Goal: Information Seeking & Learning: Check status

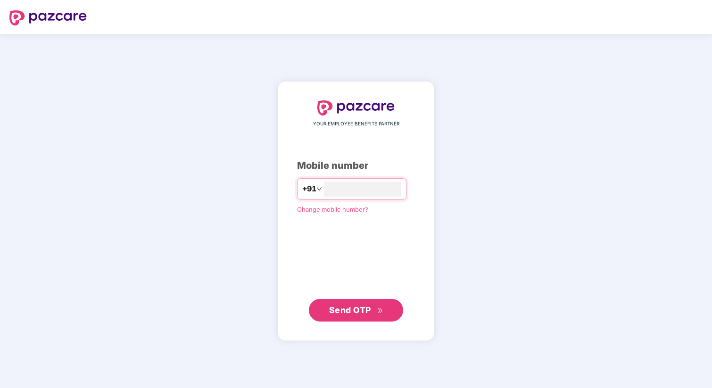
type input "**********"
click at [348, 311] on span "Send OTP" at bounding box center [350, 310] width 42 height 10
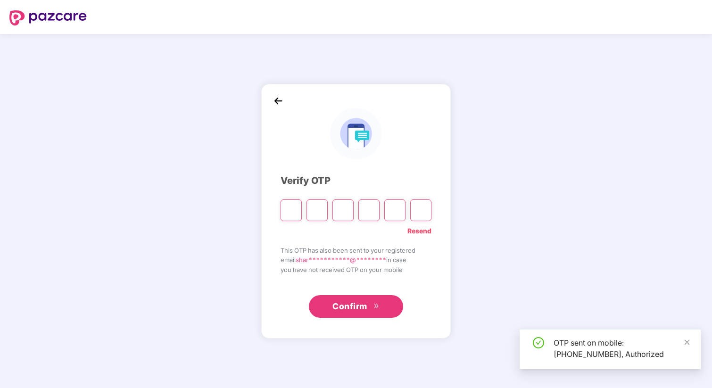
click at [290, 210] on input "Please enter verification code. Digit 1" at bounding box center [290, 210] width 21 height 22
type input "*"
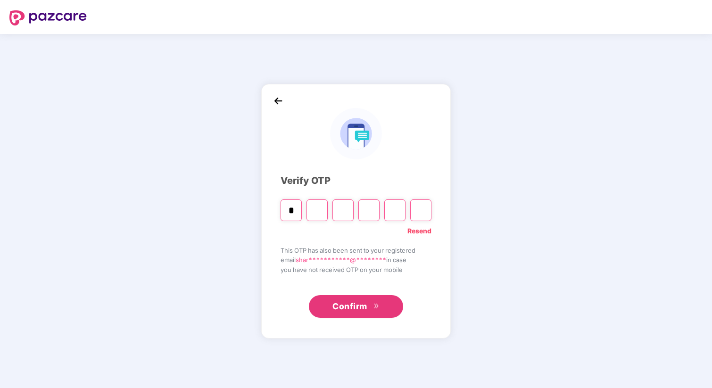
type input "*"
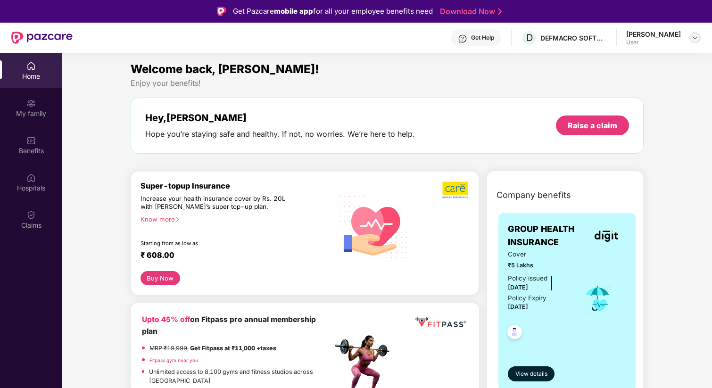
click at [692, 34] on img at bounding box center [695, 38] width 8 height 8
click at [628, 88] on div "[PERSON_NAME]" at bounding box center [643, 86] width 55 height 9
click at [612, 88] on div "Welcome back, [PERSON_NAME]! Enjoy your benefits! Hey, [PERSON_NAME] Hope you’r…" at bounding box center [387, 111] width 520 height 103
click at [631, 40] on div "User" at bounding box center [653, 43] width 55 height 8
click at [693, 35] on img at bounding box center [695, 38] width 8 height 8
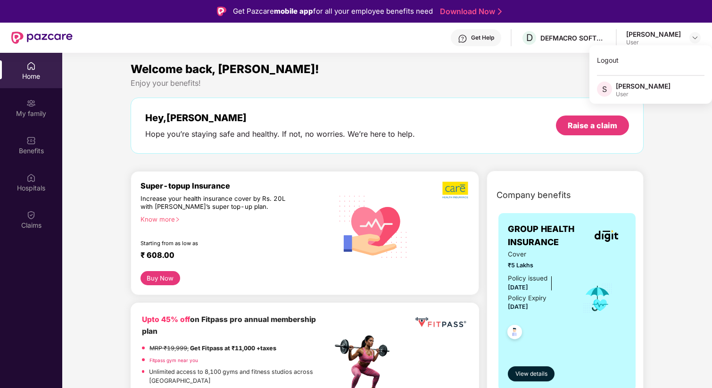
click at [608, 89] on span "S" at bounding box center [604, 89] width 15 height 15
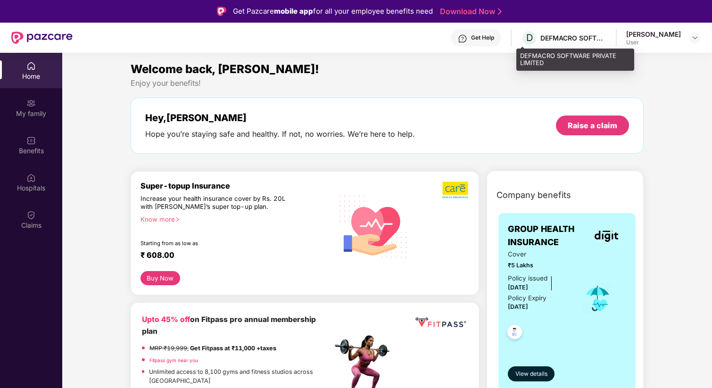
click at [559, 37] on div "DEFMACRO SOFTWARE PRIVATE LIMITED" at bounding box center [573, 37] width 66 height 9
click at [647, 32] on div "[PERSON_NAME]" at bounding box center [653, 34] width 55 height 9
click at [631, 42] on div "User" at bounding box center [653, 43] width 55 height 8
click at [695, 37] on img at bounding box center [695, 38] width 8 height 8
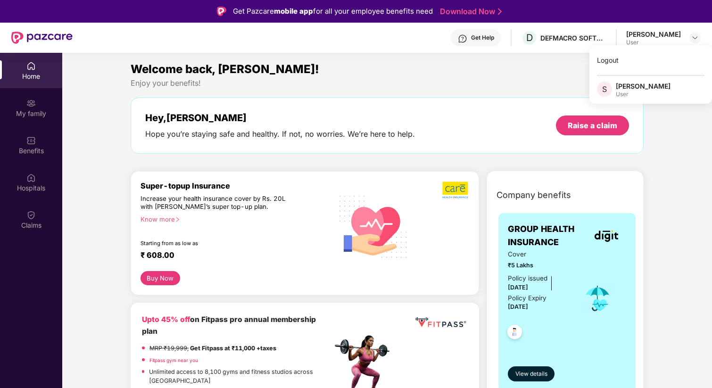
click at [641, 100] on div "Logout S [PERSON_NAME] B User" at bounding box center [650, 74] width 123 height 58
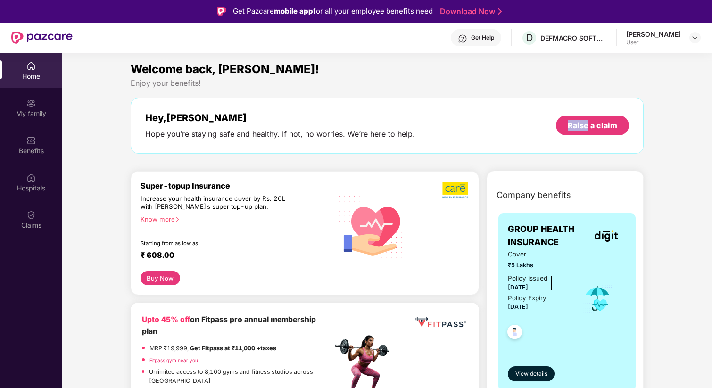
click at [641, 100] on div "Hey, [PERSON_NAME] you’re staying safe and healthy. If not, no worries. We’re h…" at bounding box center [387, 126] width 513 height 56
click at [692, 41] on div at bounding box center [694, 37] width 11 height 11
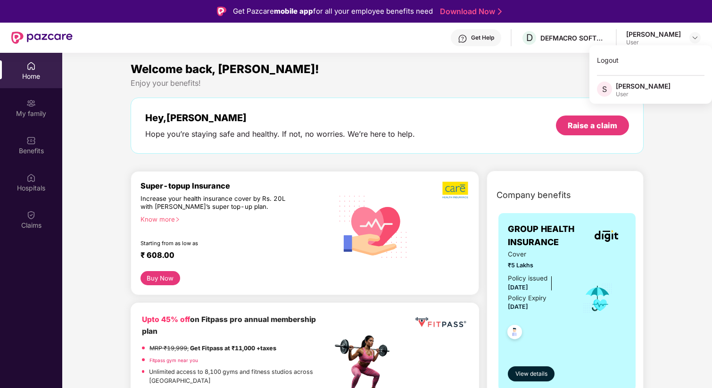
click at [628, 90] on div "[PERSON_NAME]" at bounding box center [643, 86] width 55 height 9
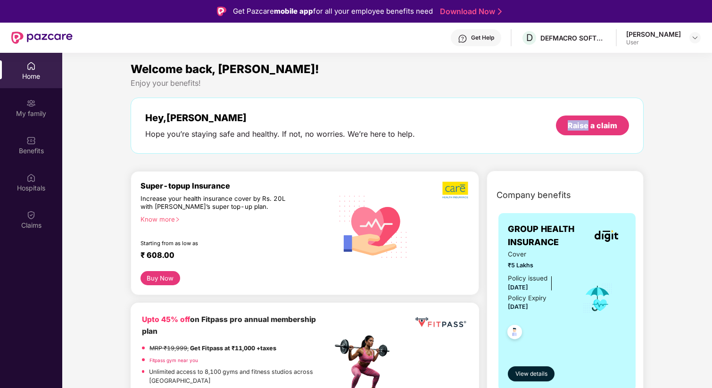
click at [628, 90] on div "Welcome back, [PERSON_NAME]! Enjoy your benefits! Hey, [PERSON_NAME] Hope you’r…" at bounding box center [387, 111] width 520 height 103
click at [31, 74] on div "Home" at bounding box center [31, 76] width 62 height 9
click at [29, 109] on div "My family" at bounding box center [31, 113] width 62 height 9
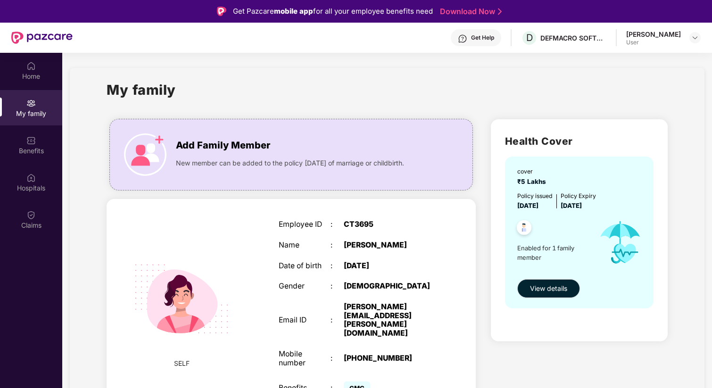
scroll to position [1, 0]
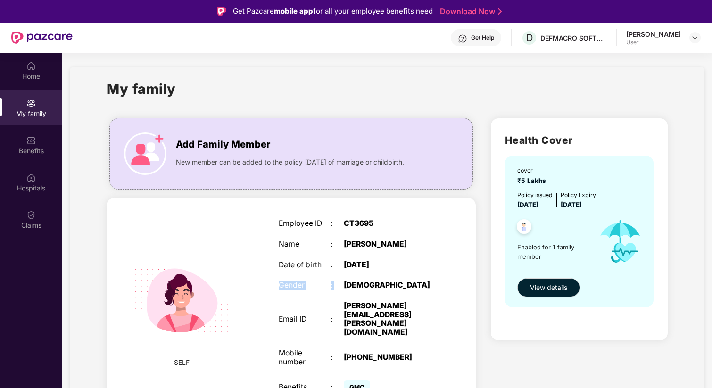
drag, startPoint x: 371, startPoint y: 282, endPoint x: 255, endPoint y: 282, distance: 115.5
click at [255, 282] on div "SELF Employee ID : CT3695 Name : [PERSON_NAME] B Date of birth : [DEMOGRAPHIC_D…" at bounding box center [291, 308] width 369 height 220
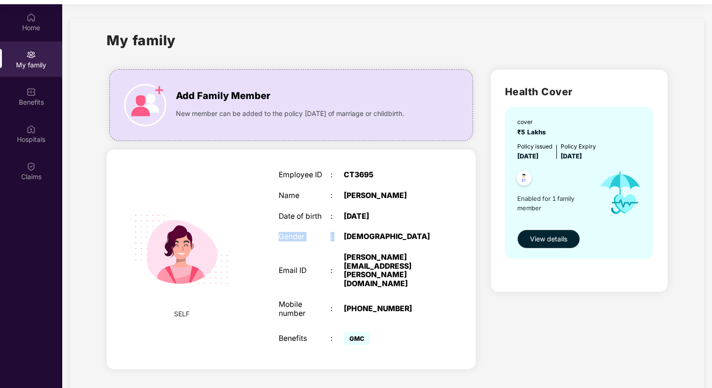
scroll to position [53, 0]
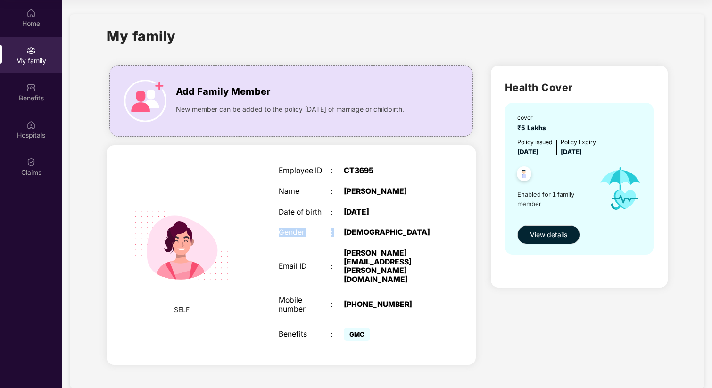
click at [343, 226] on div "Employee ID : CT3695 Name : [PERSON_NAME] B Date of birth : [DEMOGRAPHIC_DATA] …" at bounding box center [356, 255] width 175 height 201
click at [351, 230] on div "[DEMOGRAPHIC_DATA]" at bounding box center [389, 232] width 91 height 9
click at [172, 258] on img at bounding box center [181, 245] width 119 height 119
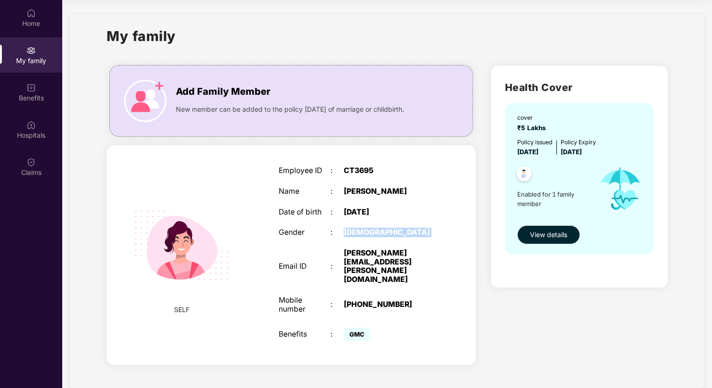
click at [551, 237] on span "View details" at bounding box center [548, 235] width 37 height 10
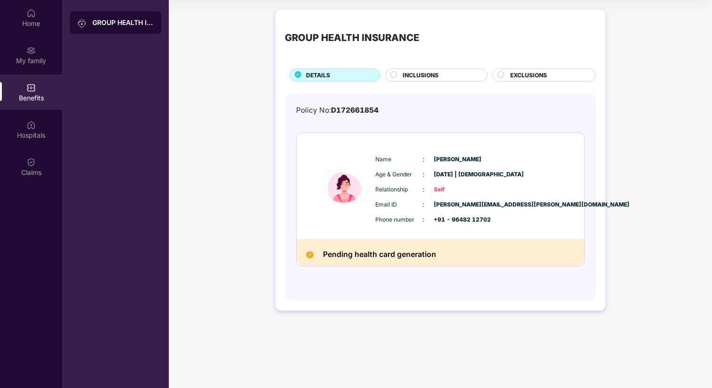
click at [452, 206] on span "[PERSON_NAME][EMAIL_ADDRESS][PERSON_NAME][DOMAIN_NAME]" at bounding box center [457, 204] width 47 height 9
click at [435, 182] on div "Name : [PERSON_NAME] Age & Gender : [DATE] | [DEMOGRAPHIC_DATA] Relationship : …" at bounding box center [469, 189] width 192 height 80
click at [396, 77] on icon at bounding box center [393, 74] width 7 height 7
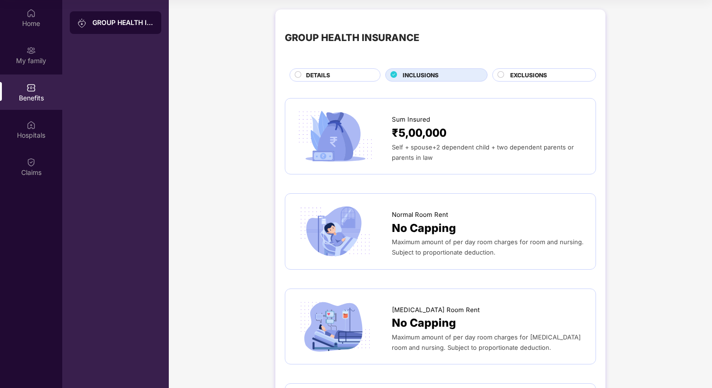
click at [507, 76] on div "EXCLUSIONS" at bounding box center [547, 76] width 85 height 10
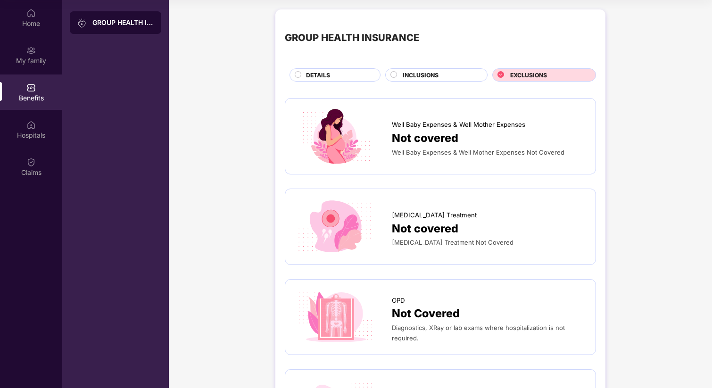
click at [337, 78] on div "DETAILS" at bounding box center [338, 76] width 74 height 10
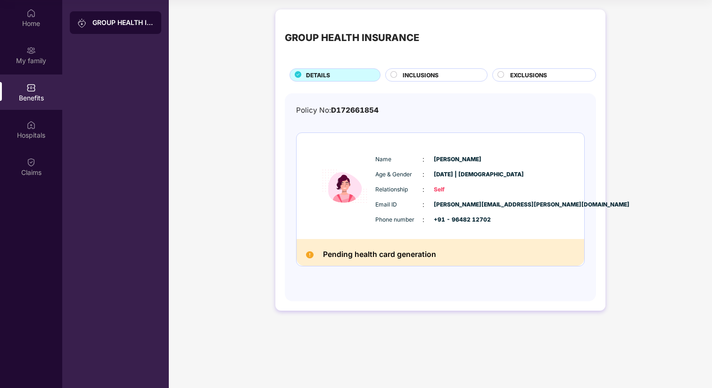
click at [219, 172] on div "GROUP HEALTH INSURANCE DETAILS INCLUSIONS EXCLUSIONS Policy No: D172661854 Name…" at bounding box center [440, 165] width 543 height 320
click at [30, 59] on div "My family" at bounding box center [31, 60] width 62 height 9
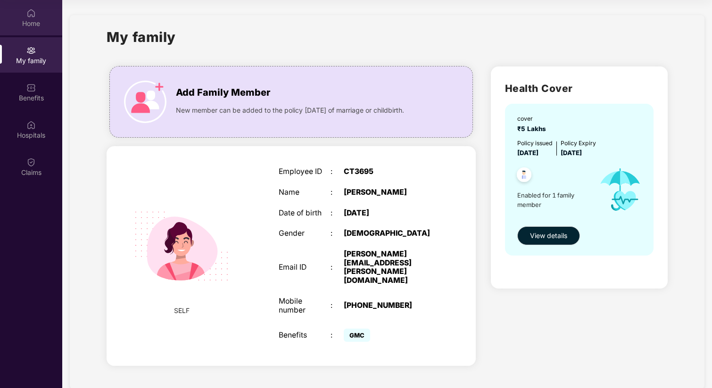
click at [38, 19] on div "Home" at bounding box center [31, 23] width 62 height 9
